Goal: Find specific page/section: Find specific page/section

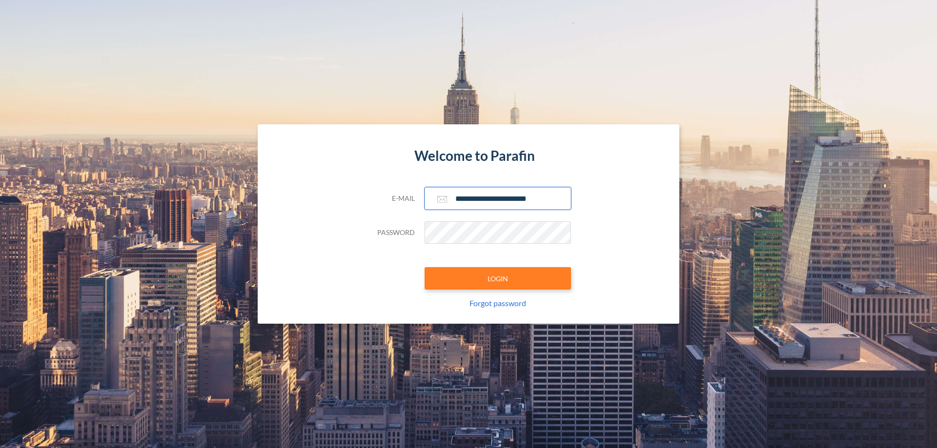
type input "**********"
click at [498, 279] on button "LOGIN" at bounding box center [497, 278] width 146 height 22
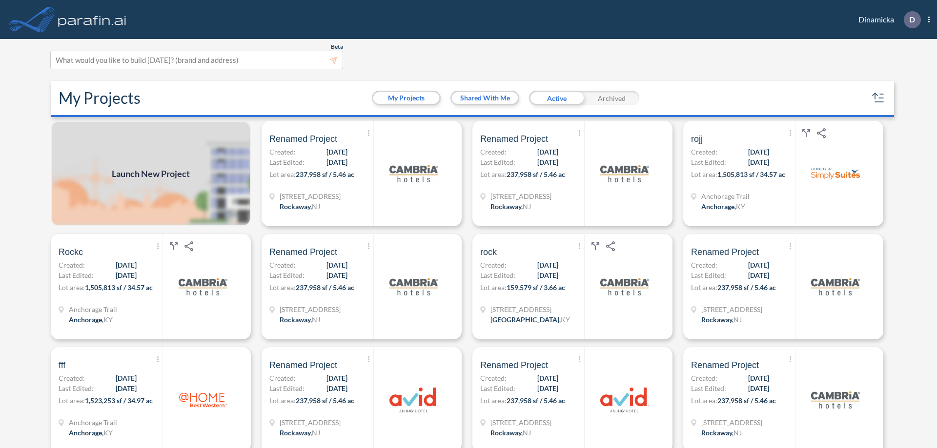
scroll to position [2, 0]
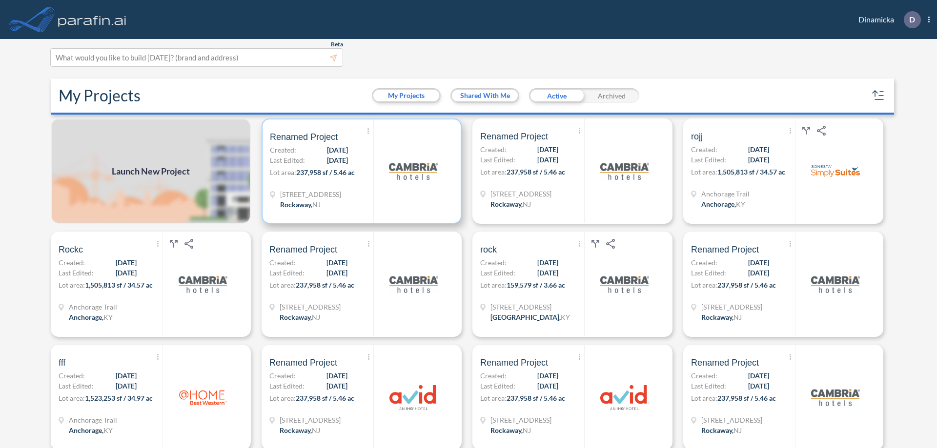
click at [360, 171] on p "Lot area: 237,958 sf / 5.46 ac" at bounding box center [321, 174] width 103 height 14
